Goal: Information Seeking & Learning: Learn about a topic

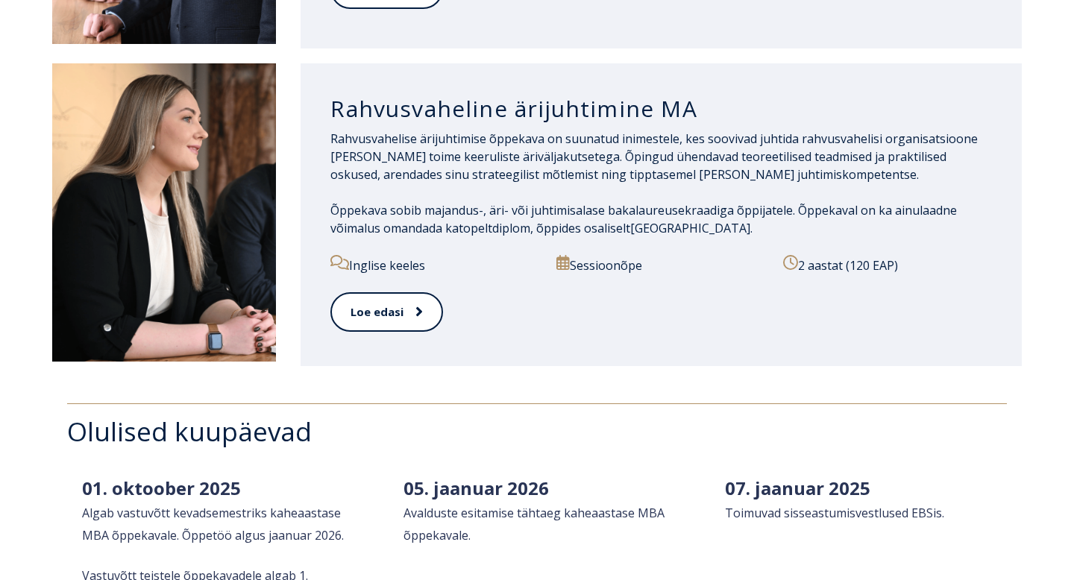
scroll to position [1718, 0]
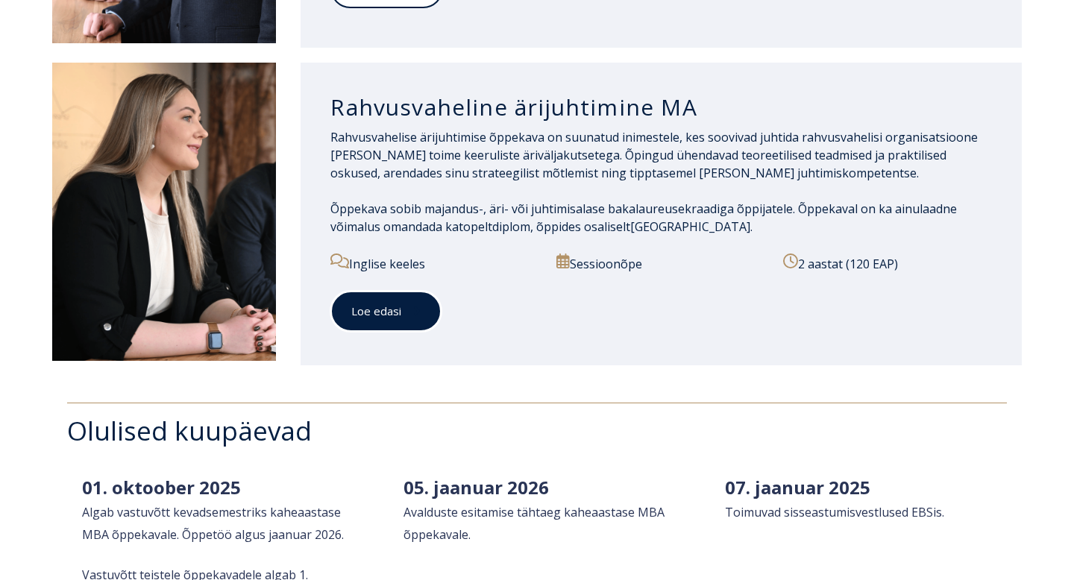
click at [395, 291] on link "Loe edasi" at bounding box center [385, 311] width 111 height 41
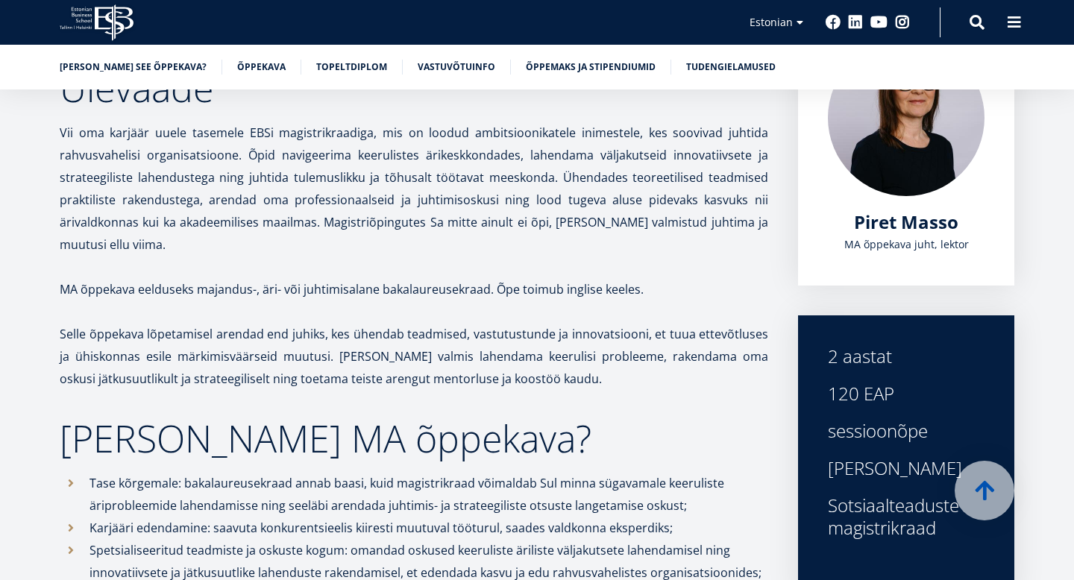
scroll to position [337, 0]
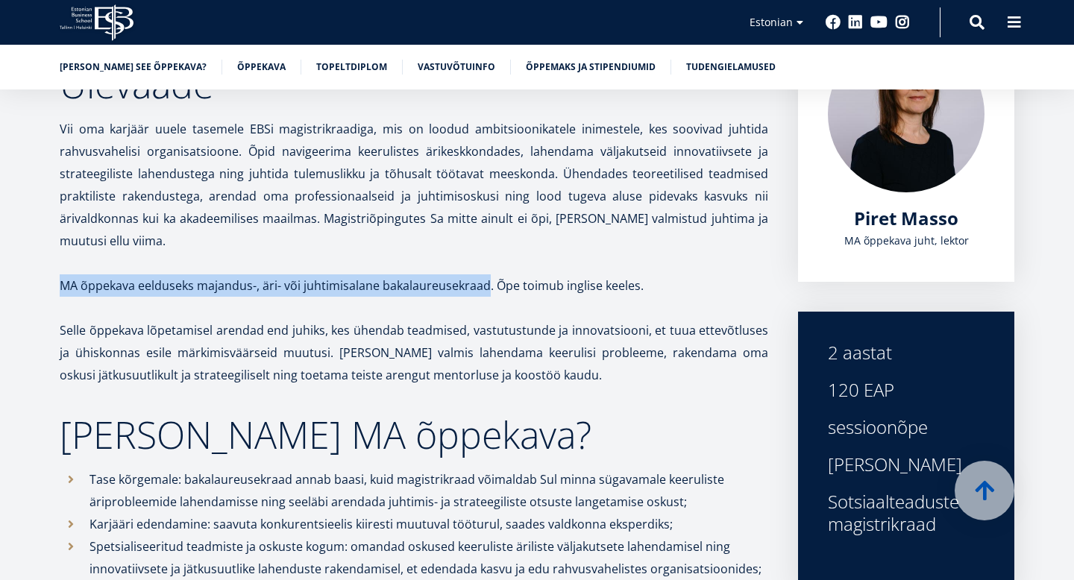
drag, startPoint x: 487, startPoint y: 227, endPoint x: 51, endPoint y: 226, distance: 436.3
copy p "MA õppekava eelduseks majandus-, äri- või juhtimisalane bakalaureusekraad"
